Goal: Task Accomplishment & Management: Complete application form

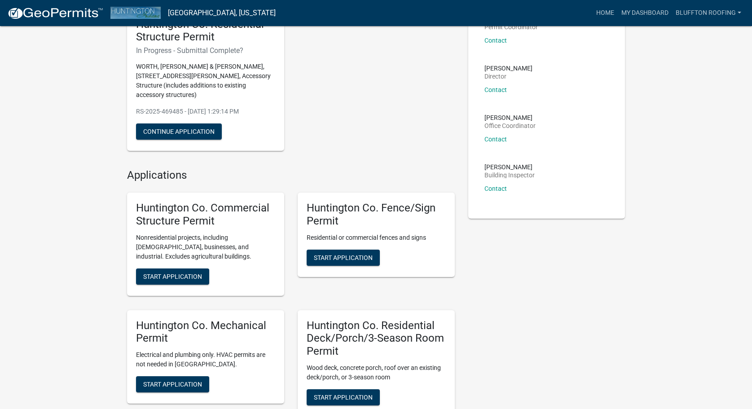
scroll to position [41, 0]
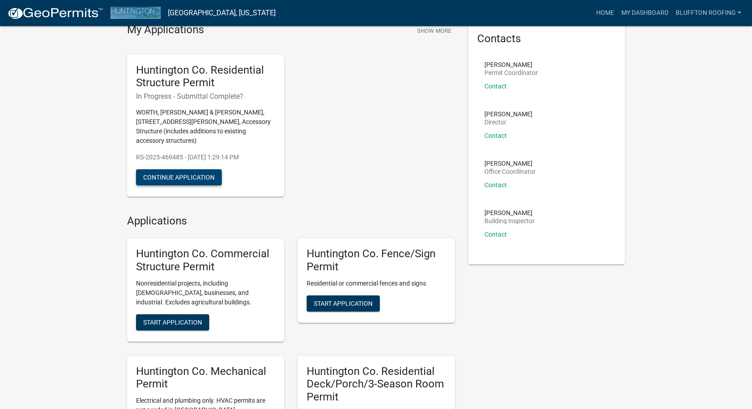
click at [204, 169] on button "Continue Application" at bounding box center [179, 177] width 86 height 16
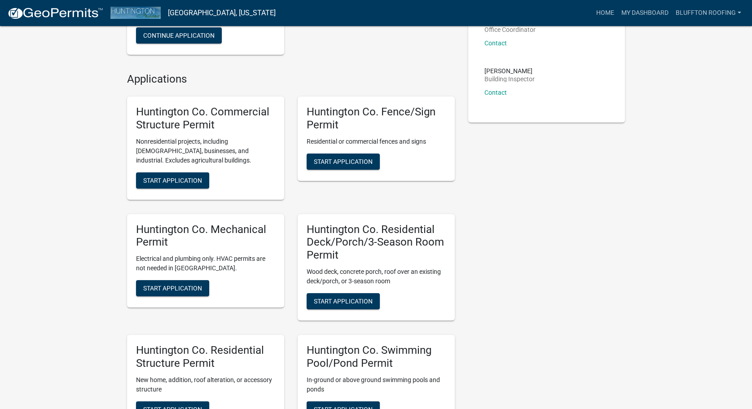
scroll to position [316, 0]
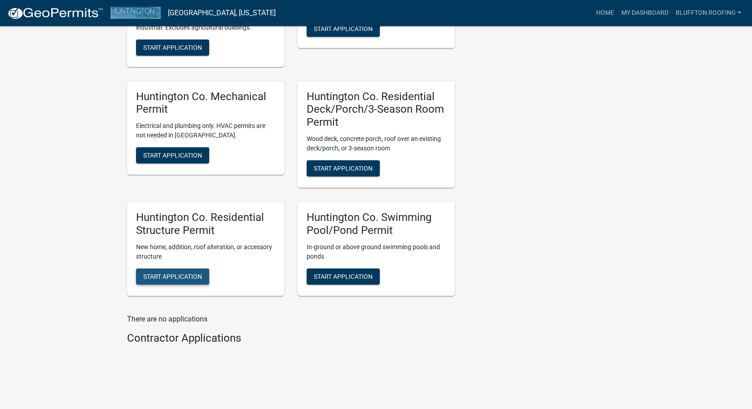
click at [150, 273] on span "Start Application" at bounding box center [172, 276] width 59 height 7
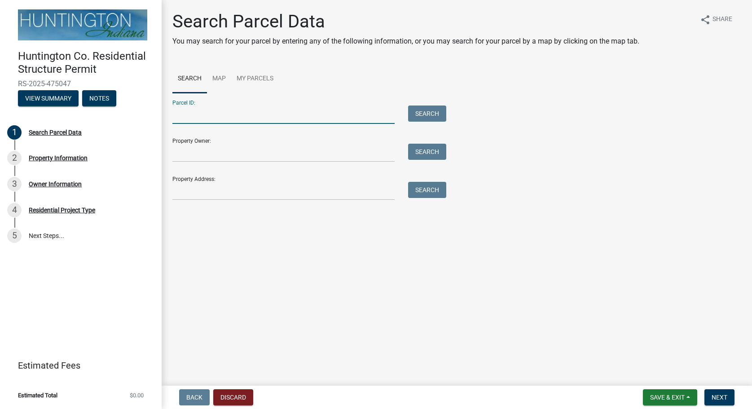
click at [328, 118] on input "Parcel ID:" at bounding box center [284, 115] width 222 height 18
click at [437, 114] on button "Search" at bounding box center [427, 114] width 38 height 16
click at [305, 110] on input "395" at bounding box center [284, 115] width 222 height 18
type input "3"
click at [427, 113] on button "Search" at bounding box center [427, 114] width 38 height 16
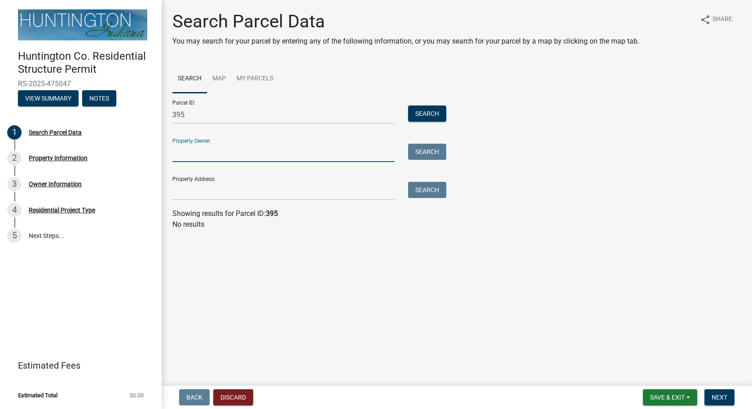
click at [289, 146] on input "Property Owner:" at bounding box center [284, 153] width 222 height 18
click at [323, 110] on input "395" at bounding box center [284, 115] width 222 height 18
type input "3"
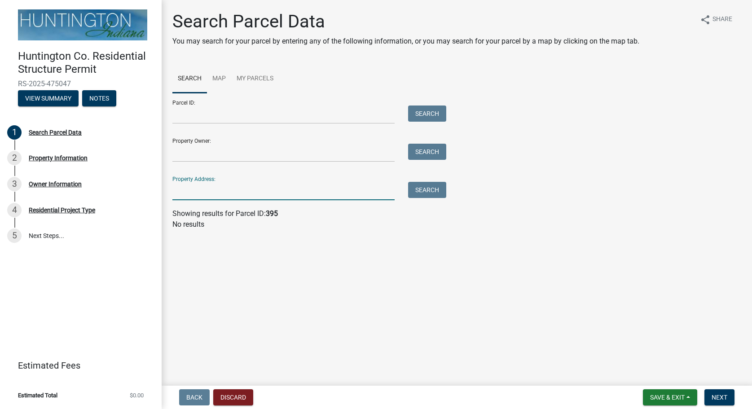
click at [226, 195] on input "Property Address:" at bounding box center [284, 191] width 222 height 18
type input "395"
click at [434, 191] on button "Search" at bounding box center [427, 190] width 38 height 16
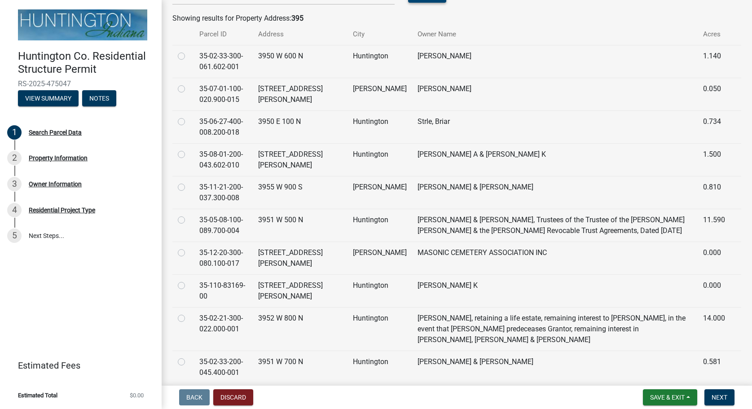
scroll to position [144, 0]
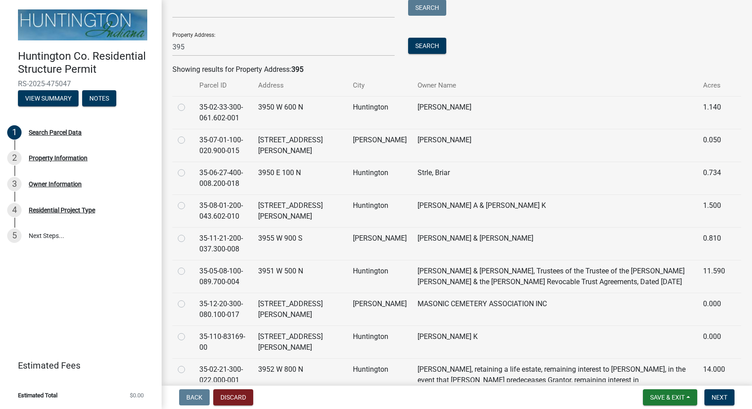
click at [189, 135] on label at bounding box center [189, 135] width 0 height 0
click at [189, 137] on input "radio" at bounding box center [192, 138] width 6 height 6
radio input "true"
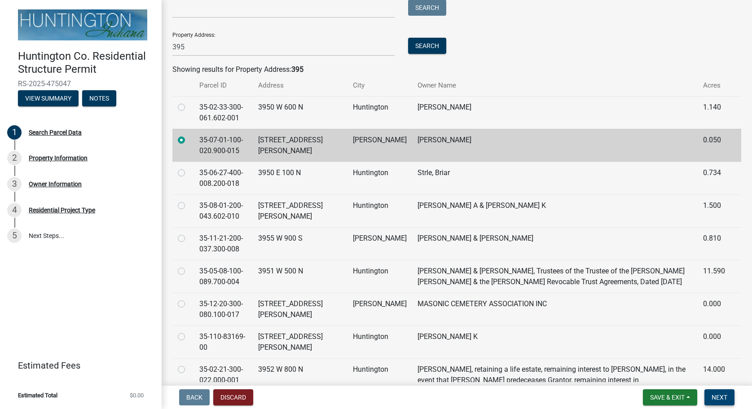
click at [714, 397] on span "Next" at bounding box center [720, 397] width 16 height 7
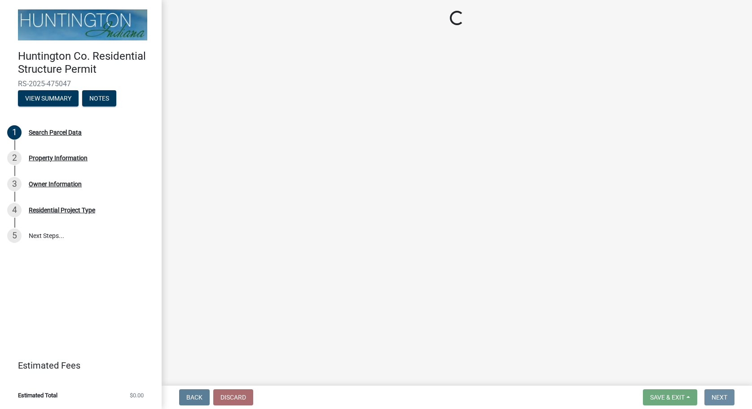
scroll to position [0, 0]
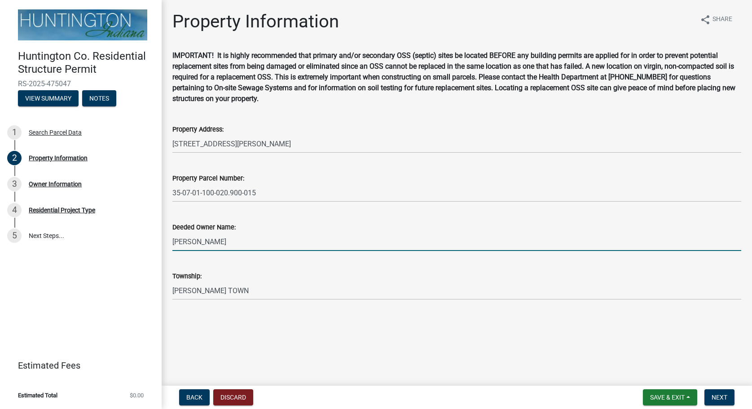
drag, startPoint x: 257, startPoint y: 243, endPoint x: 175, endPoint y: 254, distance: 82.5
click at [175, 251] on input "[PERSON_NAME]" at bounding box center [457, 242] width 569 height 18
click at [175, 254] on wm-data-entity-input "Deeded Owner Name: [PERSON_NAME]" at bounding box center [457, 233] width 569 height 49
click at [229, 233] on input "[PERSON_NAME]" at bounding box center [457, 242] width 569 height 18
drag, startPoint x: 228, startPoint y: 239, endPoint x: 169, endPoint y: 242, distance: 59.4
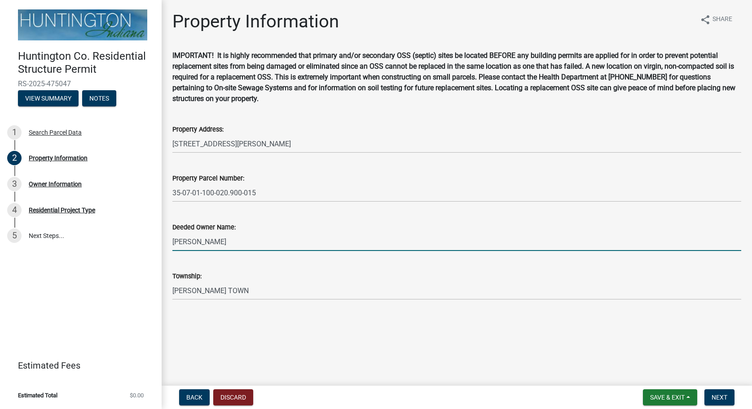
click at [173, 242] on input "[PERSON_NAME]" at bounding box center [457, 242] width 569 height 18
type input "Worth, [PERSON_NAME] and [PERSON_NAME]"
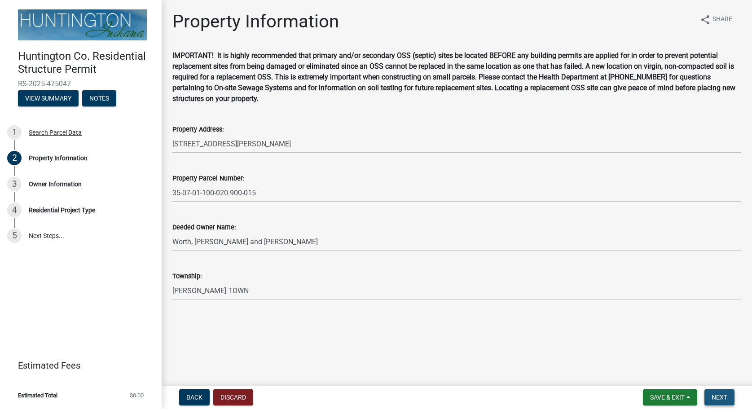
click at [712, 394] on button "Next" at bounding box center [720, 397] width 30 height 16
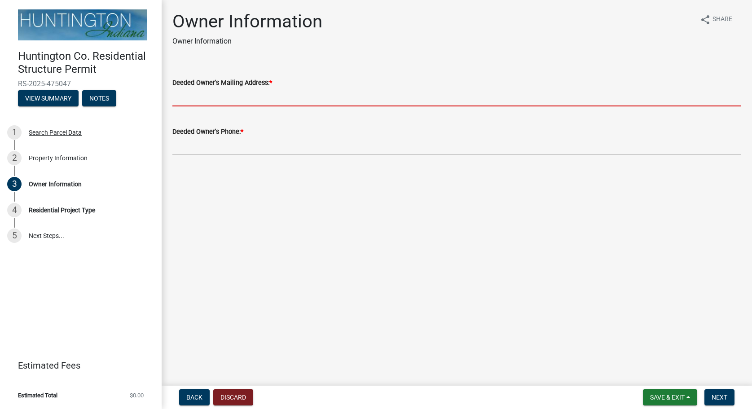
click at [301, 102] on input "Deeded Owner's Mailing Address: *" at bounding box center [457, 97] width 569 height 18
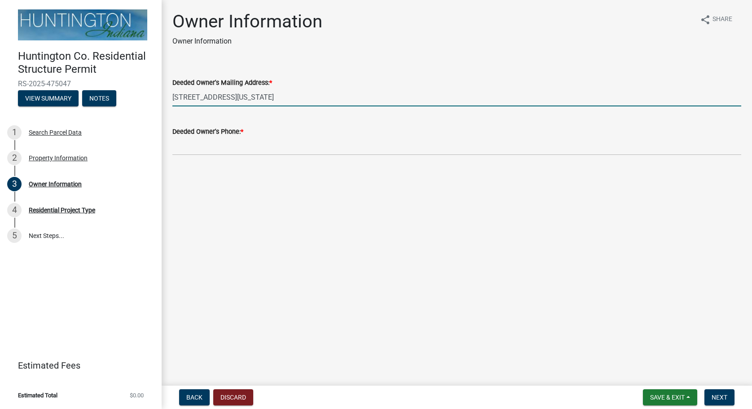
type input "[STREET_ADDRESS][US_STATE]"
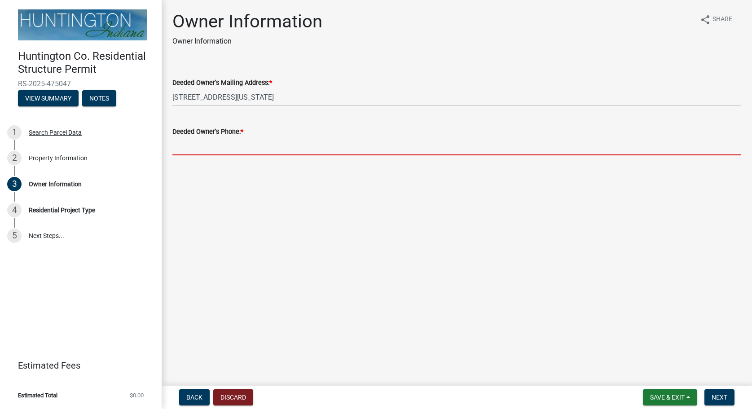
click at [269, 150] on input "Deeded Owner's Phone: *" at bounding box center [457, 146] width 569 height 18
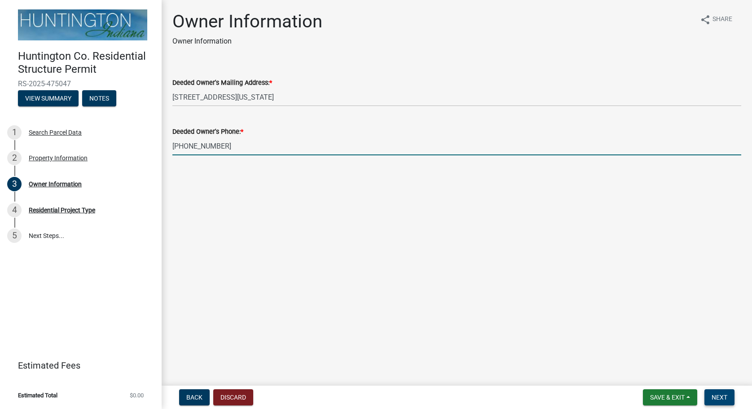
type input "[PHONE_NUMBER]"
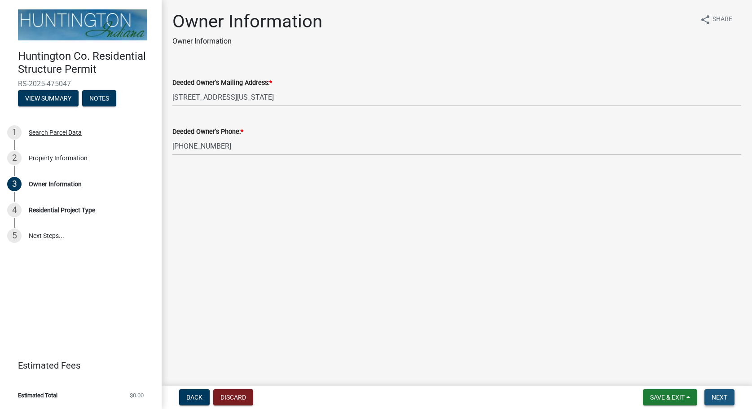
click at [722, 398] on span "Next" at bounding box center [720, 397] width 16 height 7
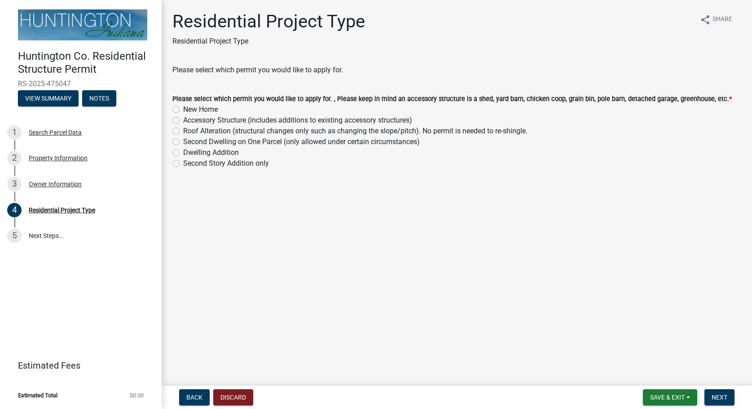
click at [183, 155] on label "Dwelling Addition" at bounding box center [211, 152] width 56 height 11
click at [183, 153] on input "Dwelling Addition" at bounding box center [186, 150] width 6 height 6
radio input "true"
click at [726, 398] on span "Next" at bounding box center [720, 397] width 16 height 7
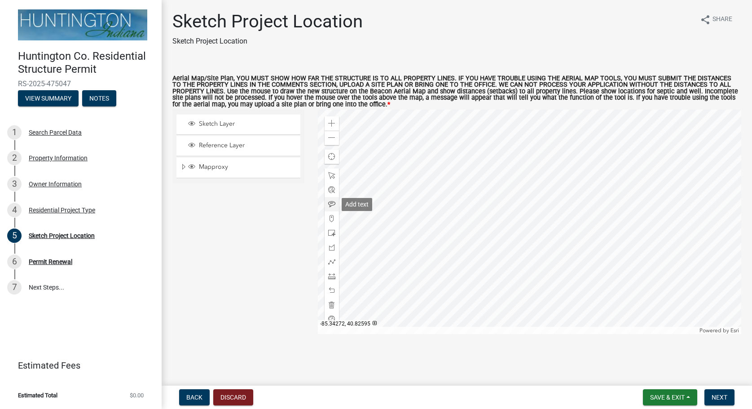
click at [334, 208] on span at bounding box center [331, 204] width 7 height 7
click at [424, 207] on div at bounding box center [530, 222] width 424 height 225
click at [720, 398] on span "Next" at bounding box center [720, 397] width 16 height 7
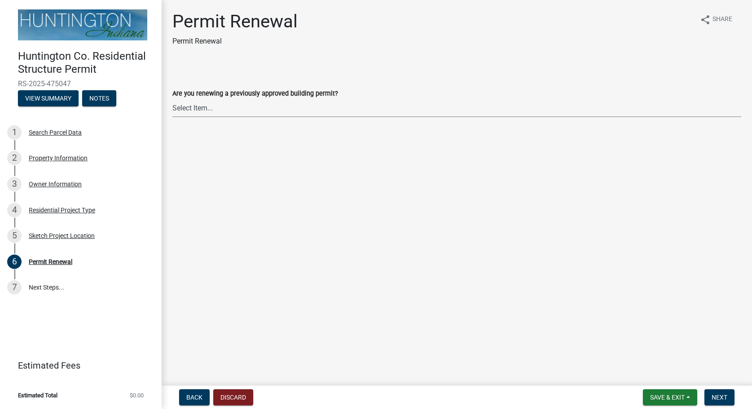
click at [173, 99] on select "Select Item... Yes No" at bounding box center [457, 108] width 569 height 18
click option "No" at bounding box center [0, 0] width 0 height 0
select select "7022fa2c-6c9f-4a5e-8d19-47b221a2a07d"
click at [720, 397] on span "Next" at bounding box center [720, 397] width 16 height 7
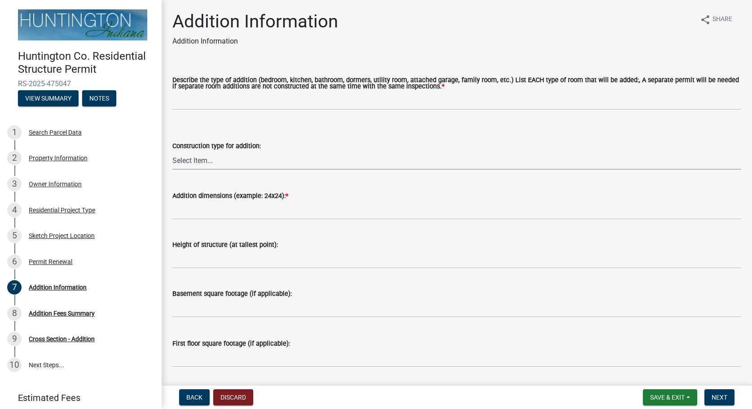
click at [173, 151] on select "Select Item... Wood Frame Steel Masonry Pole" at bounding box center [457, 160] width 569 height 18
click option "Wood Frame" at bounding box center [0, 0] width 0 height 0
select select "08b53334-7c23-4147-8643-17c340f4b7b0"
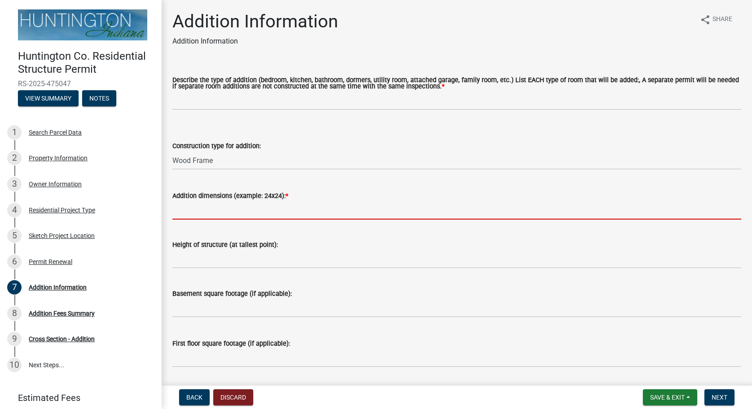
click at [294, 212] on input "Addition dimensions (example: 24x24): *" at bounding box center [457, 210] width 569 height 18
